Goal: Task Accomplishment & Management: Use online tool/utility

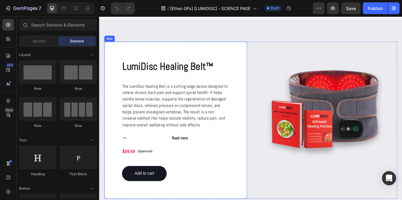
scroll to position [741, 0]
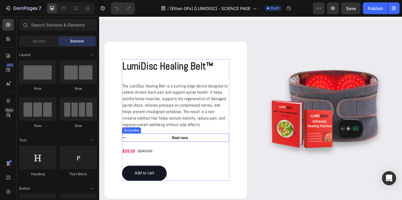
click at [197, 158] on strong "Read more" at bounding box center [193, 158] width 19 height 6
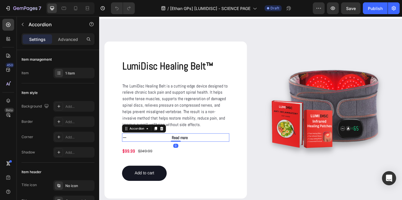
click at [214, 159] on div "Read more" at bounding box center [193, 158] width 115 height 10
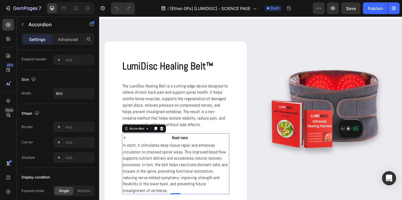
scroll to position [394, 0]
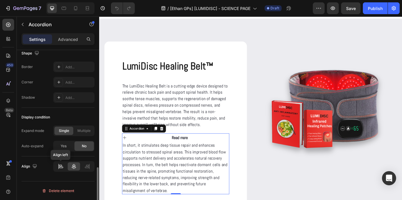
click at [59, 165] on icon at bounding box center [61, 166] width 6 height 6
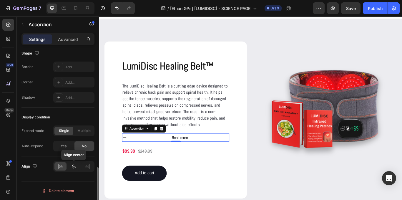
click at [75, 165] on icon at bounding box center [74, 166] width 6 height 6
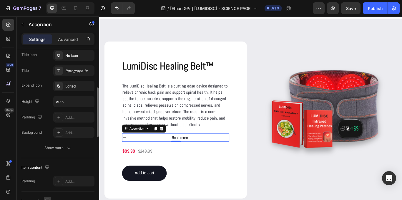
scroll to position [129, 0]
click at [55, 146] on div "Show more" at bounding box center [57, 149] width 27 height 6
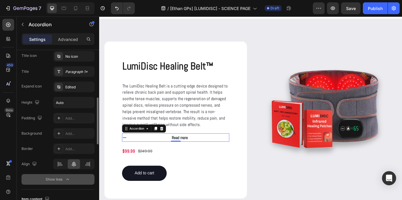
scroll to position [139, 0]
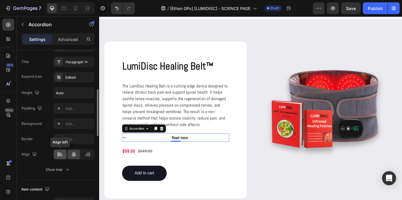
click at [59, 150] on div at bounding box center [60, 154] width 13 height 9
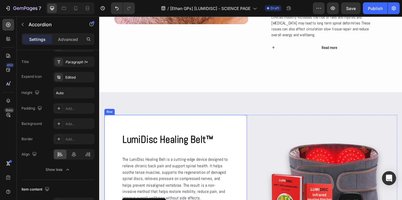
scroll to position [655, 0]
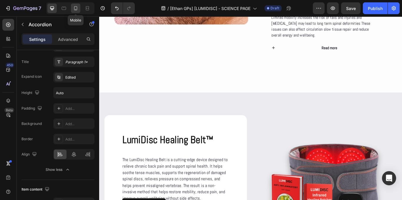
click at [75, 5] on div at bounding box center [75, 8] width 9 height 9
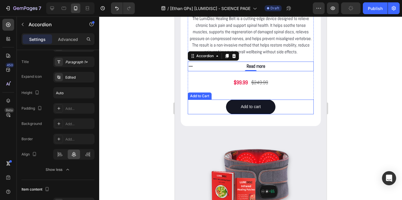
scroll to position [817, 0]
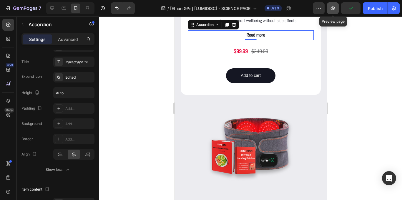
click at [333, 9] on icon "button" at bounding box center [333, 8] width 6 height 6
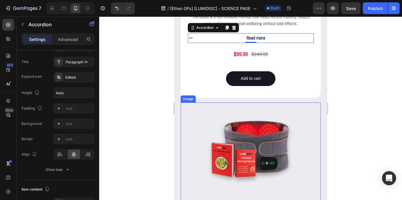
scroll to position [792, 0]
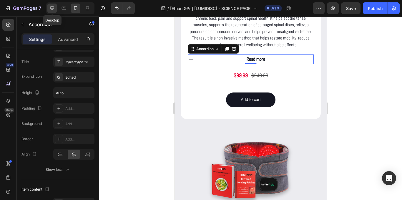
click at [53, 10] on icon at bounding box center [52, 8] width 6 height 6
type input "600"
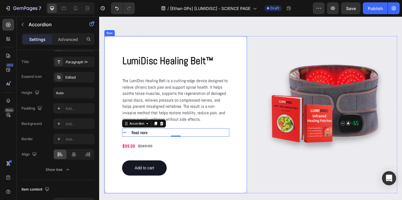
scroll to position [791, 0]
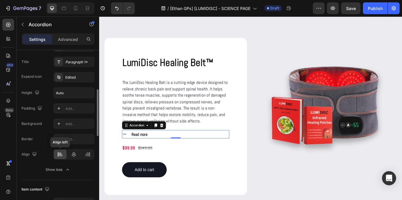
click at [62, 159] on div at bounding box center [60, 154] width 13 height 9
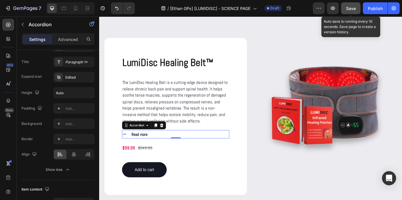
click at [344, 7] on button "Save" at bounding box center [350, 8] width 19 height 12
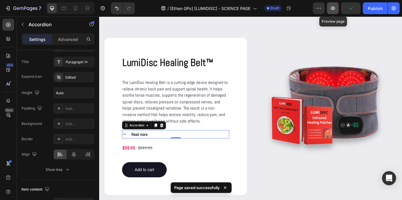
click at [334, 7] on icon "button" at bounding box center [333, 8] width 4 height 4
